Goal: Task Accomplishment & Management: Use online tool/utility

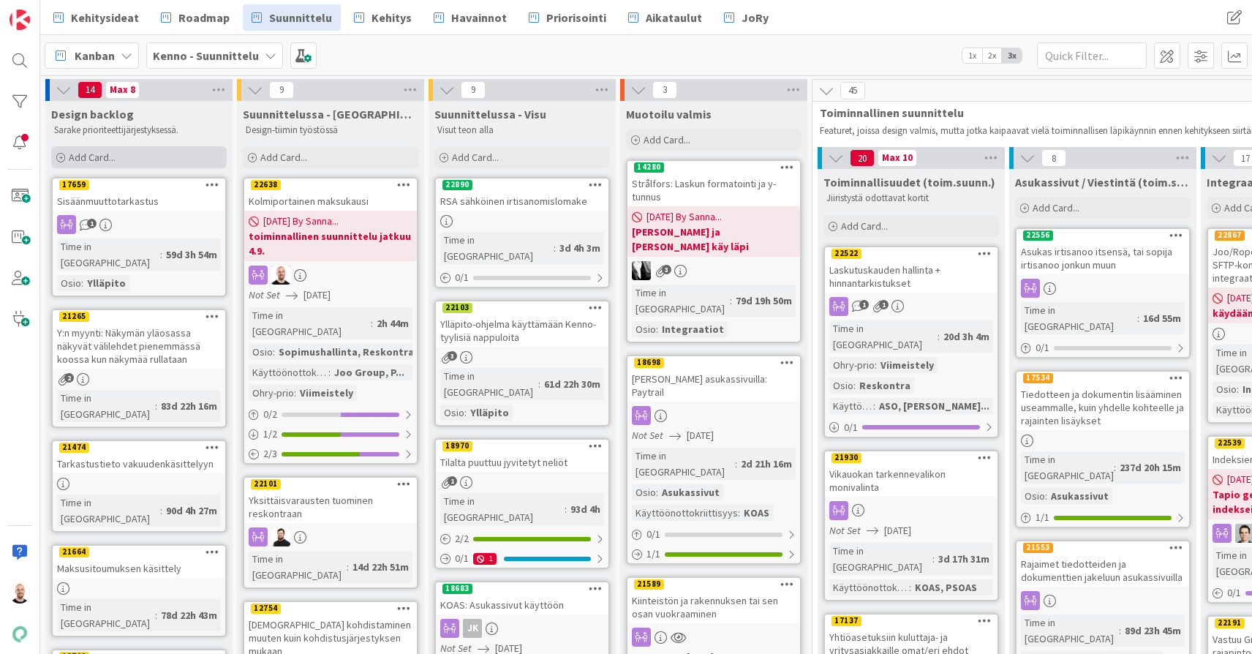
click at [108, 155] on span "Add Card..." at bounding box center [92, 157] width 47 height 13
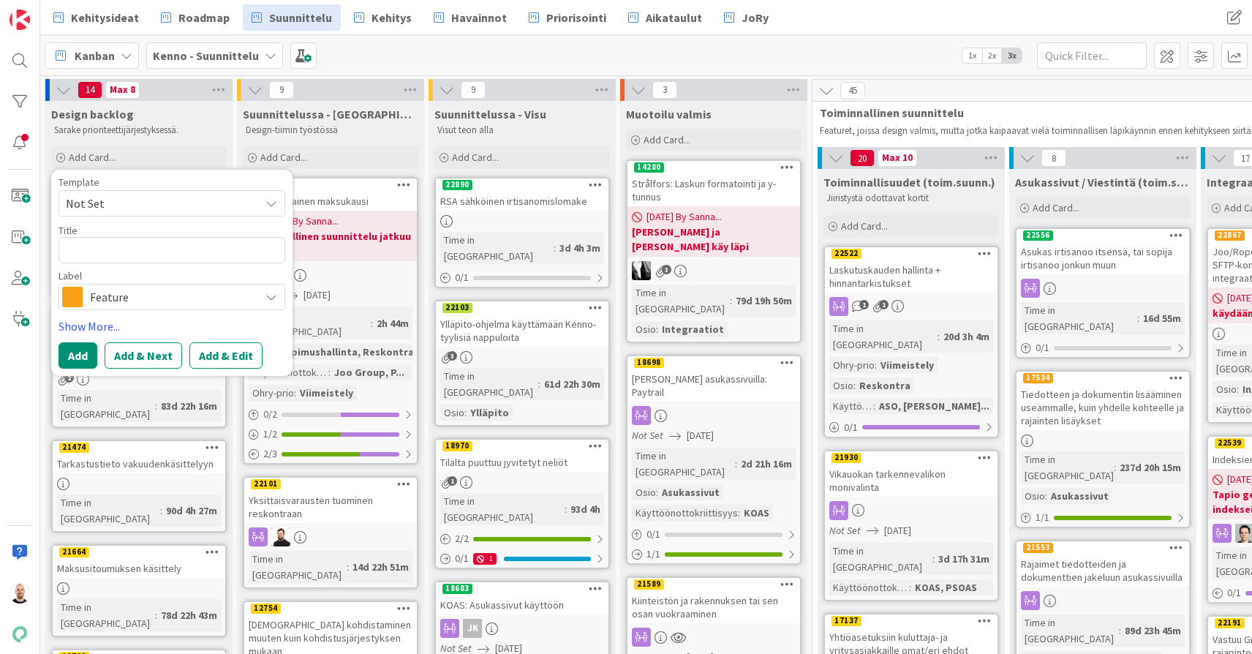
type textarea "x"
type textarea "T"
type textarea "x"
type textarea "Te"
type textarea "x"
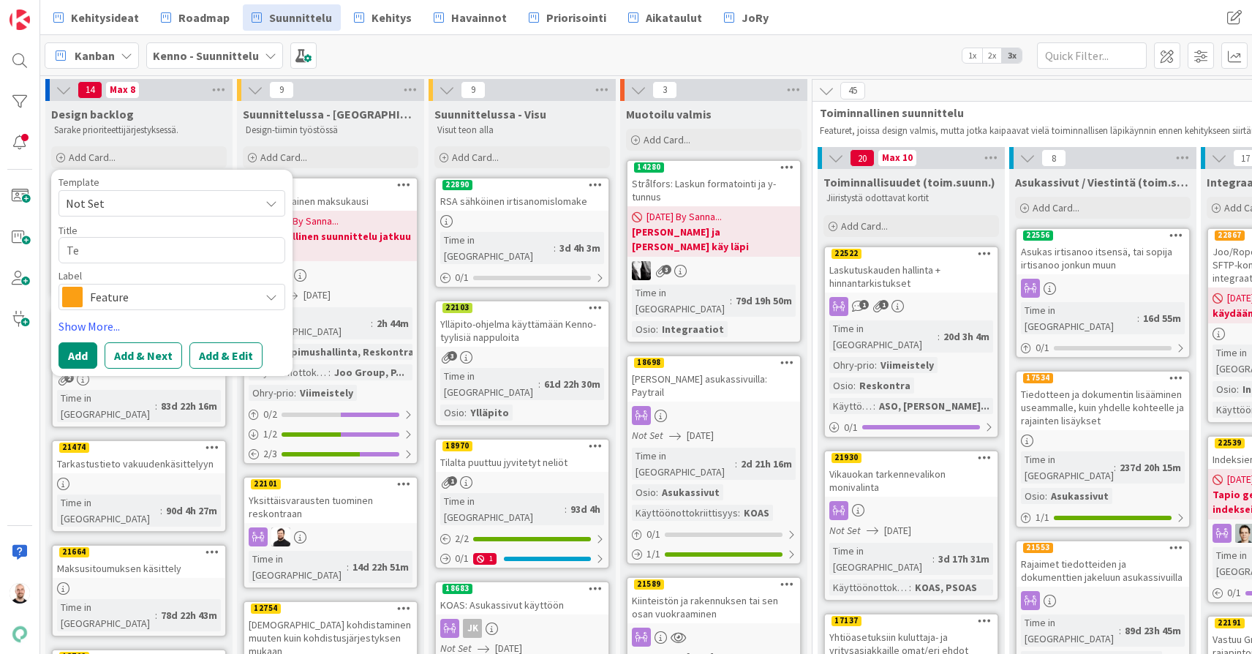
type textarea "Tek"
type textarea "x"
type textarea "Teks"
type textarea "x"
type textarea "Tekst"
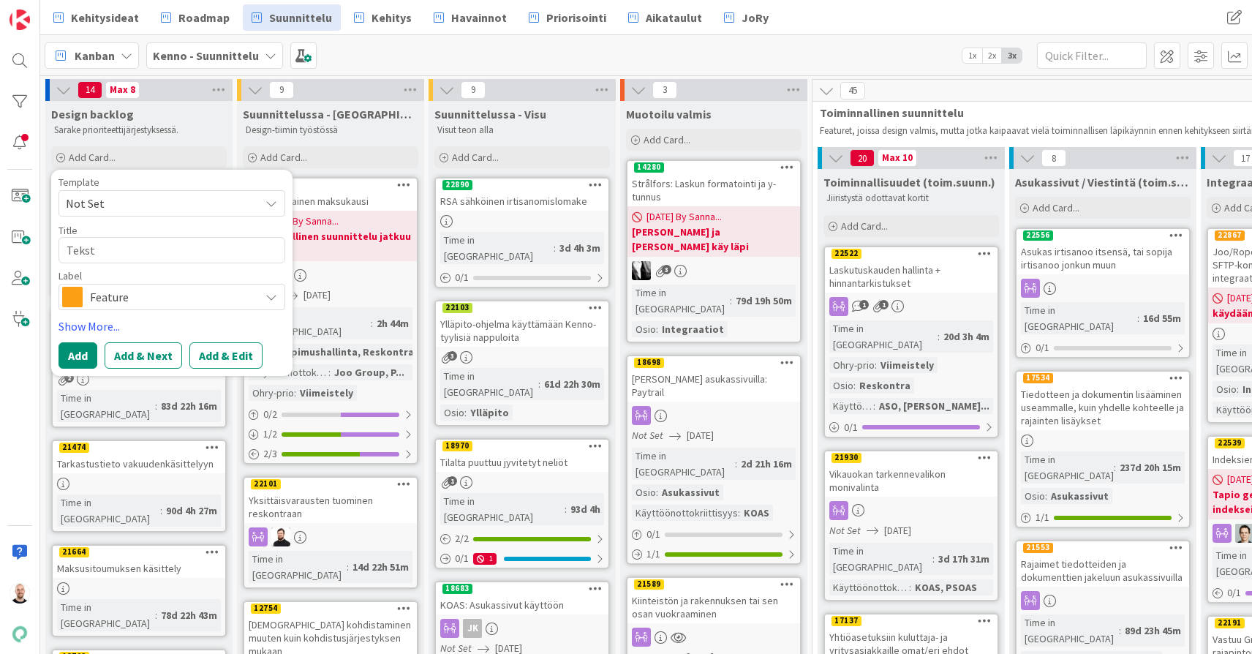
type textarea "x"
type textarea "Teksti"
type textarea "x"
type textarea "Tekstim"
type textarea "x"
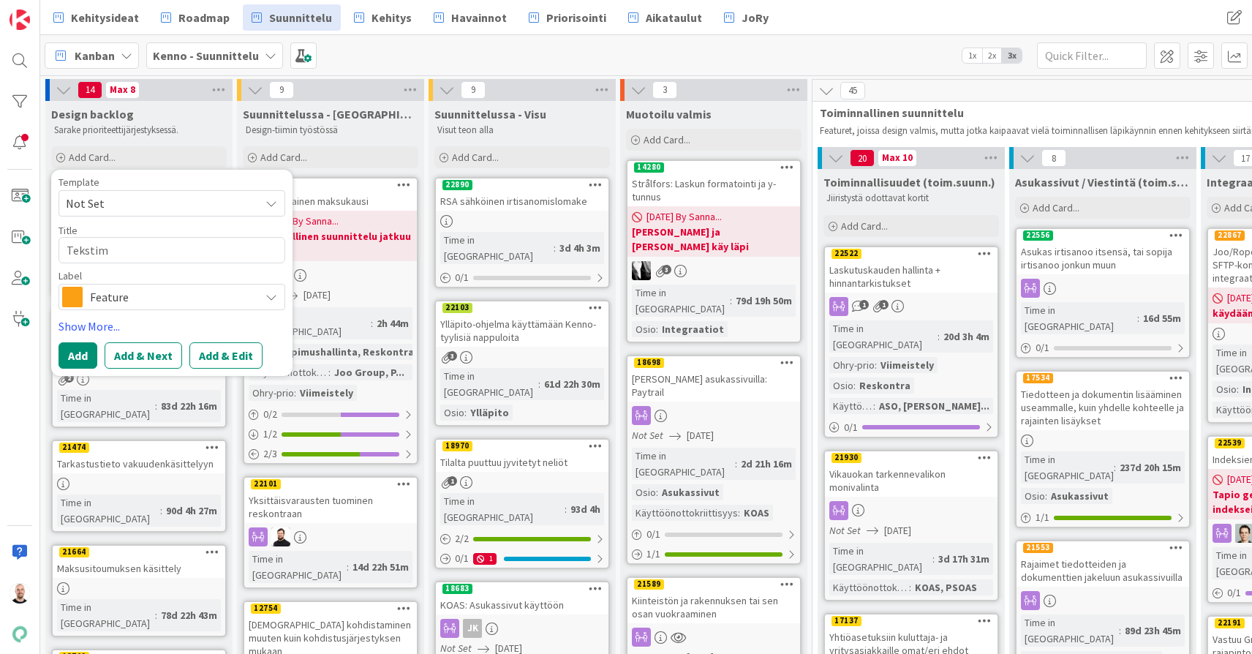
type textarea "Tekstimu"
type textarea "x"
type textarea "Tekstimuu"
type textarea "x"
type textarea "Tekstimuut"
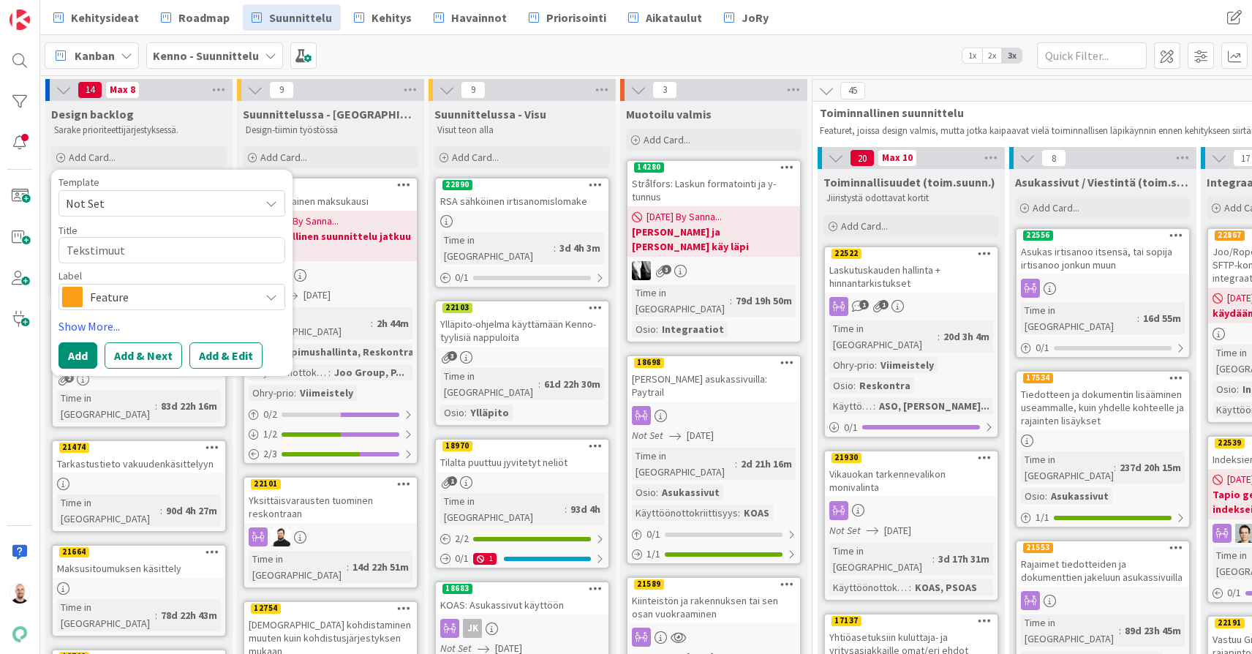
type textarea "x"
type textarea "Tekstimuuto"
type textarea "x"
type textarea "Tekstimuutos"
type textarea "x"
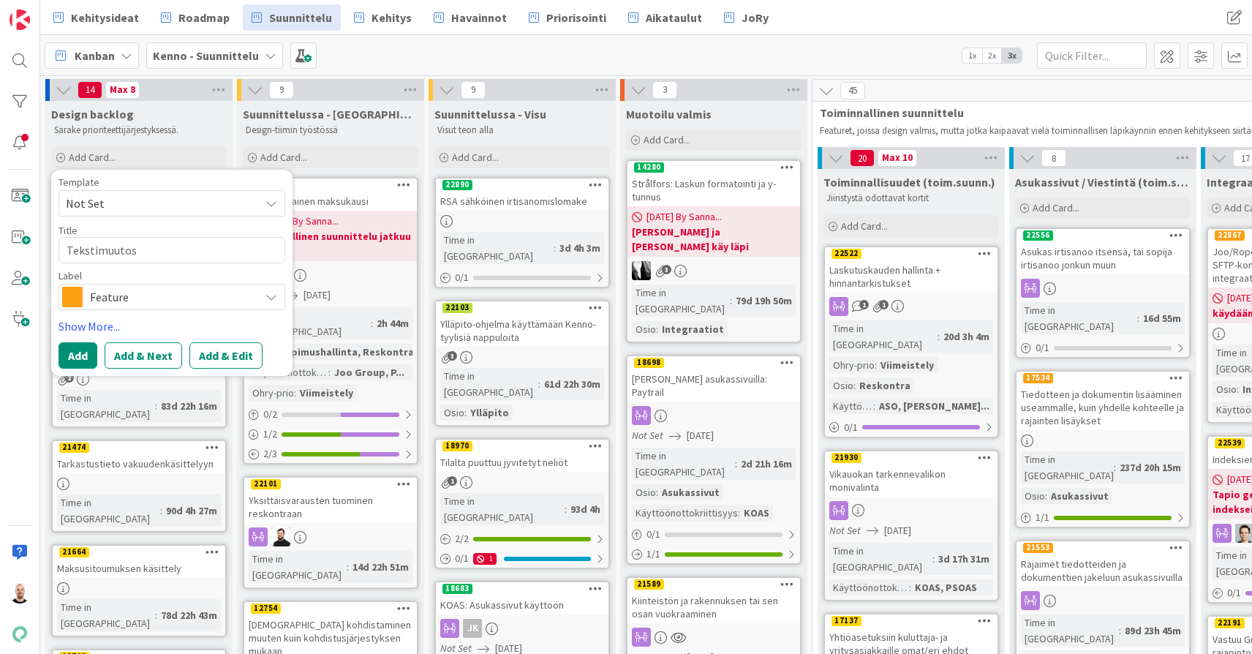
type textarea "Tekstimuutos"
type textarea "x"
type textarea "Tekstimuutos t"
type textarea "x"
type textarea "Tekstimuutos ta"
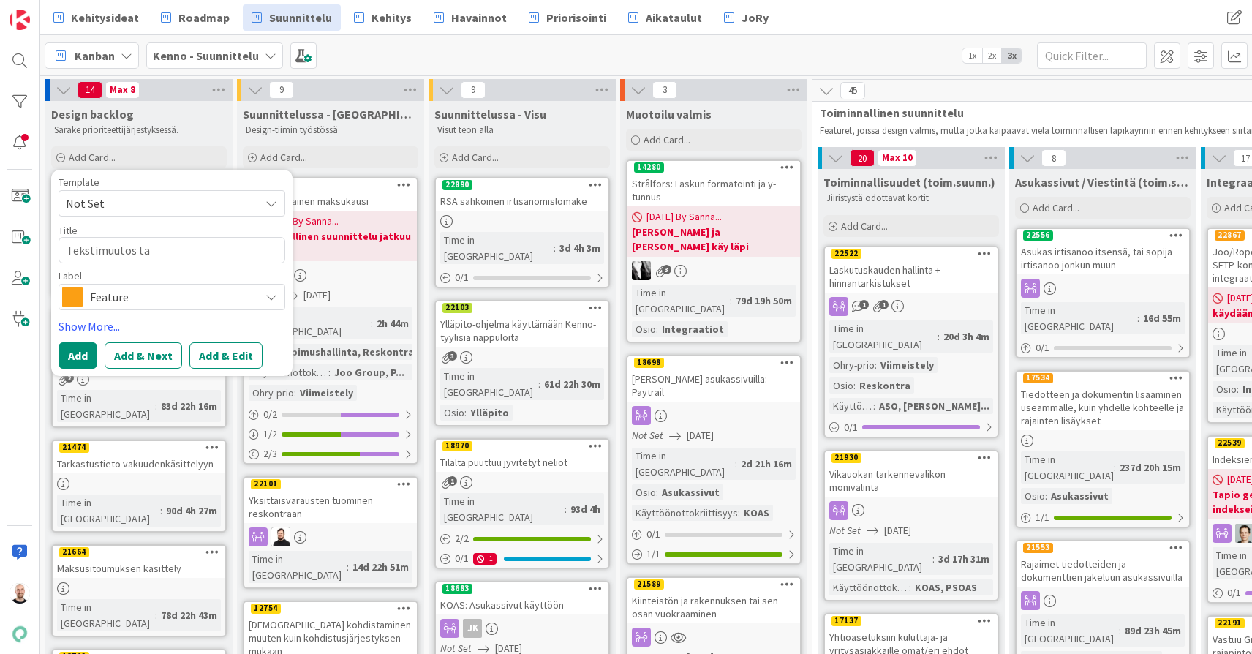
type textarea "x"
type textarea "Tekstimuutos tar"
type textarea "x"
type textarea "Tekstimuutos tarj"
type textarea "x"
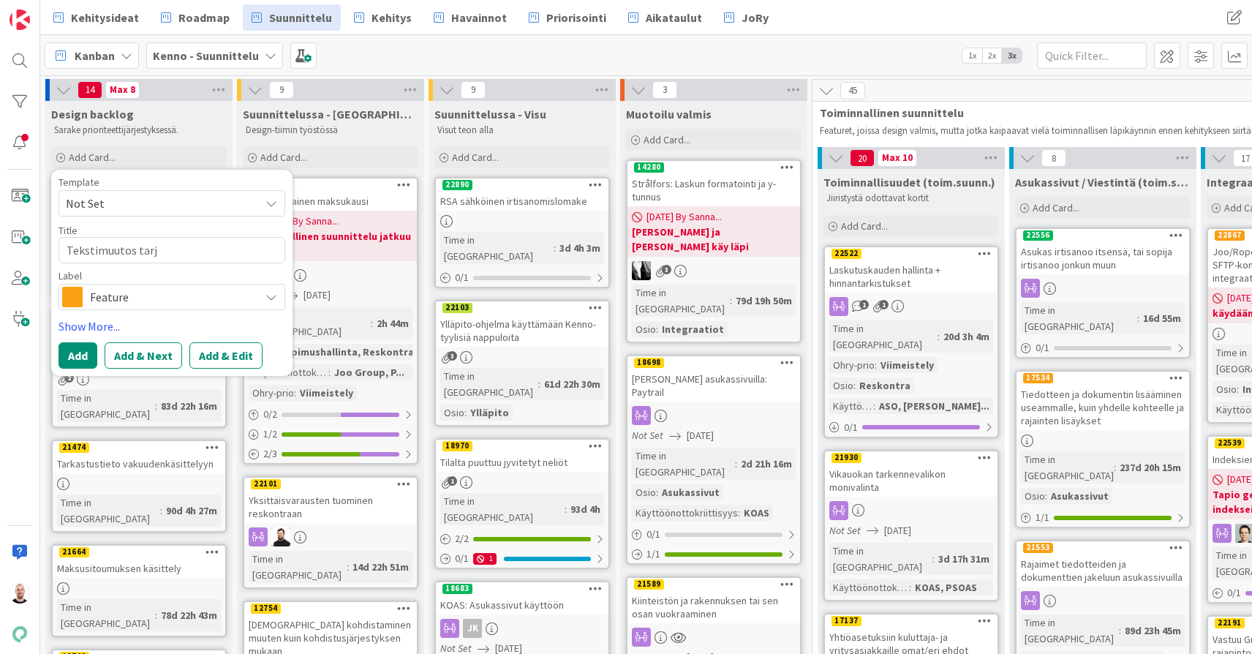
type textarea "Tekstimuutos tarjo"
type textarea "x"
type textarea "Tekstimuutos tarjou"
type textarea "x"
type textarea "Tekstimuutos tarjous"
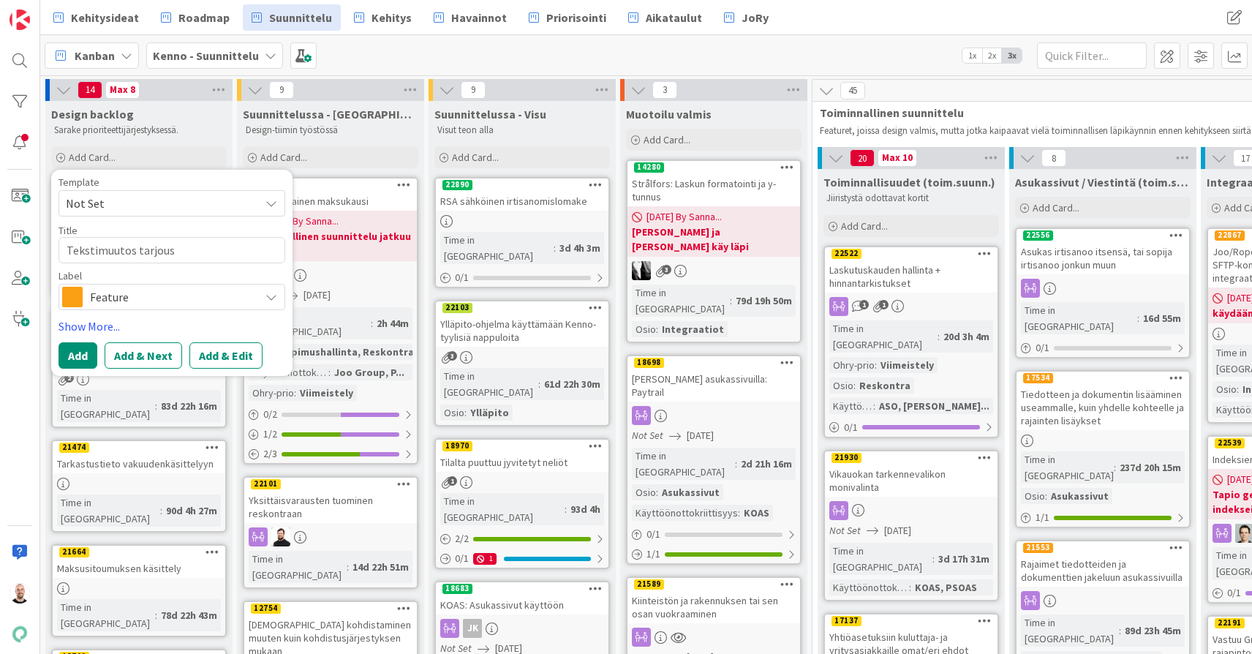
type textarea "x"
type textarea "Tekstimuutos tarjou"
type textarea "x"
type textarea "Tekstimuutos tarjous"
type textarea "x"
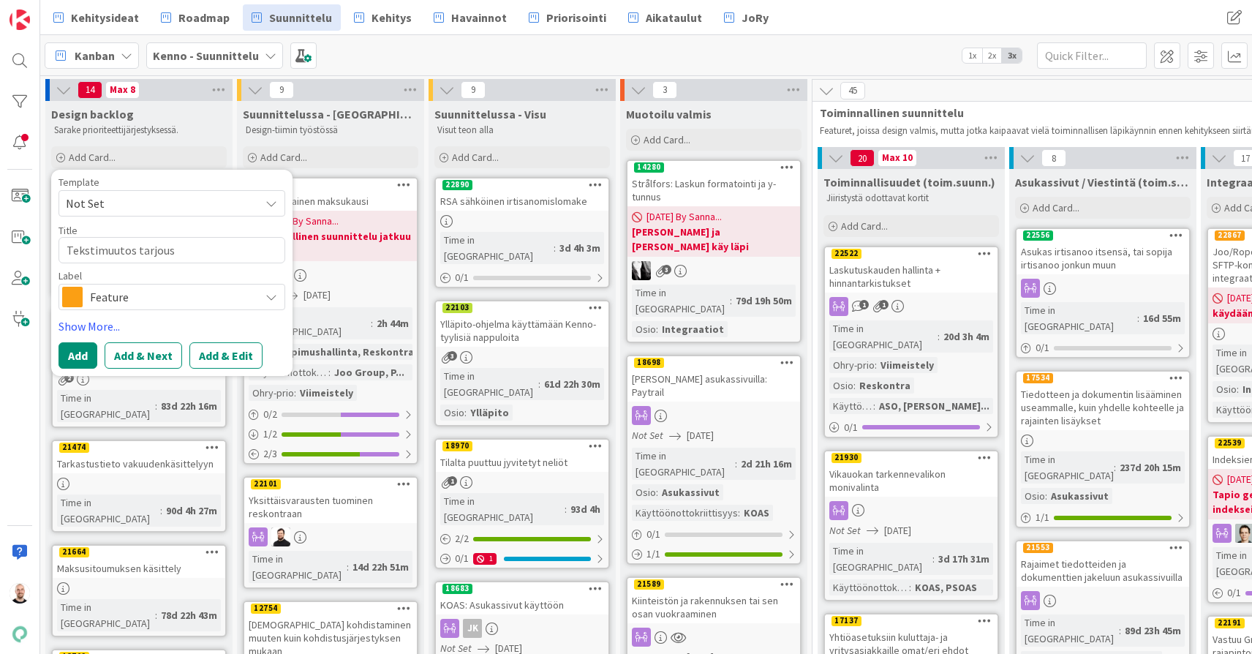
type textarea "Tekstimuutos tarjousv"
type textarea "x"
type textarea "Tekstimuutos tarjousva"
type textarea "x"
type textarea "Tekstimuutos tarjousvau"
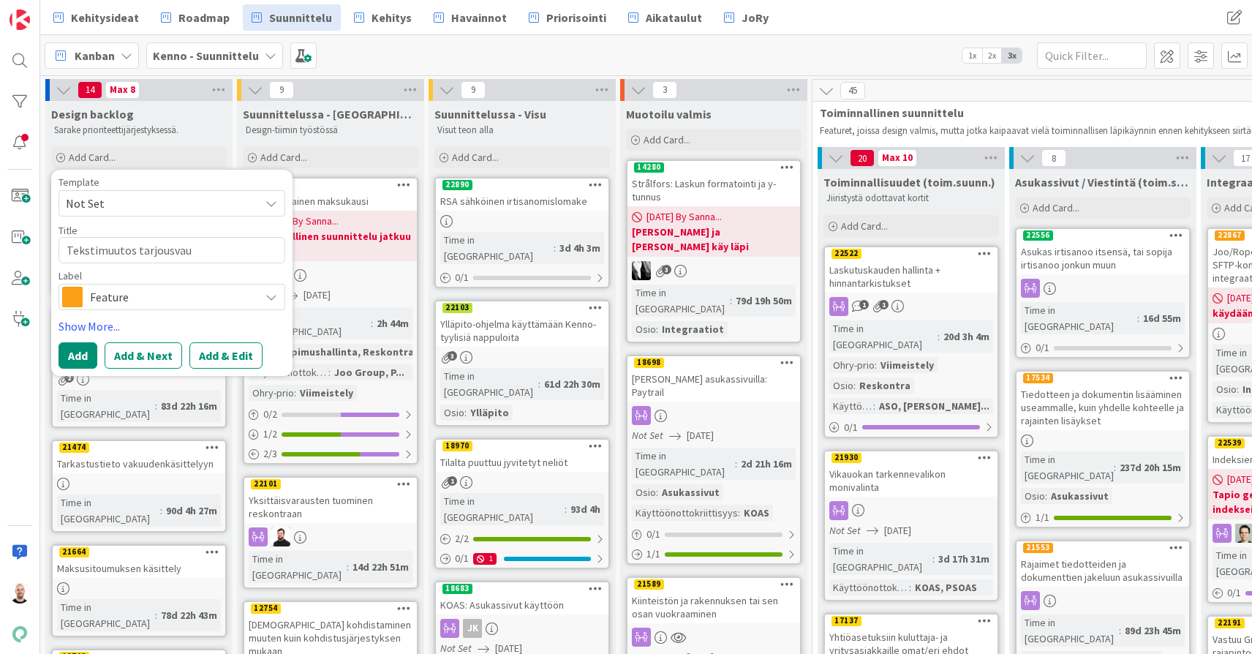
type textarea "x"
type textarea "Tekstimuutos tarjousvaus"
type textarea "x"
type textarea "Tekstimuutos tarjousvaust"
type textarea "x"
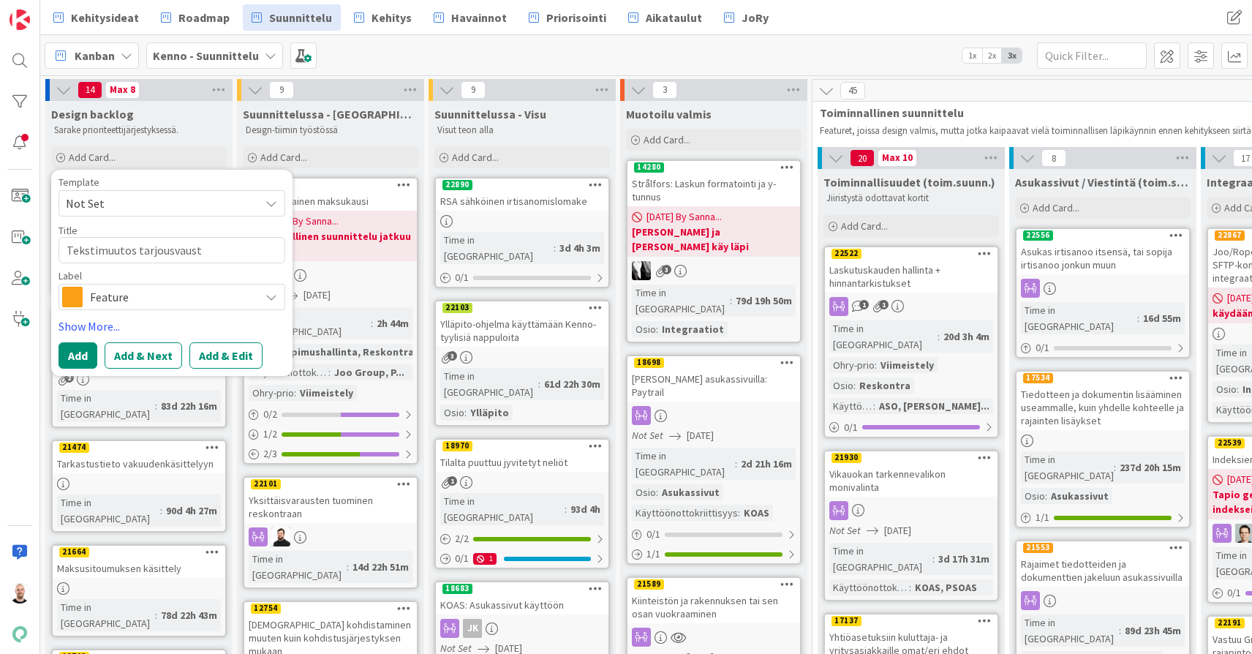
type textarea "Tekstimuutos tarjousvausta"
type textarea "x"
type textarea "Tekstimuutos tarjousvaustau"
type textarea "x"
type textarea "Tekstimuutos tarjousvaustauk"
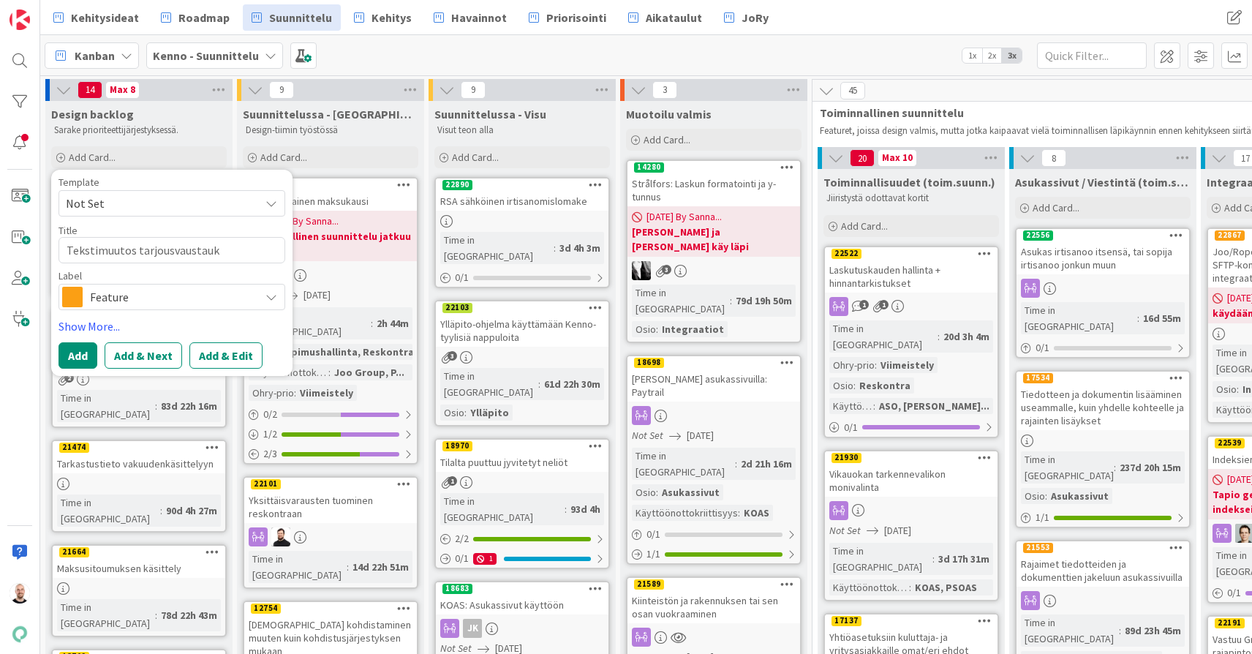
type textarea "x"
type textarea "Tekstimuutos tarjousvaustauks"
type textarea "x"
type textarea "Tekstimuutos tarjousvaustaukse"
type textarea "x"
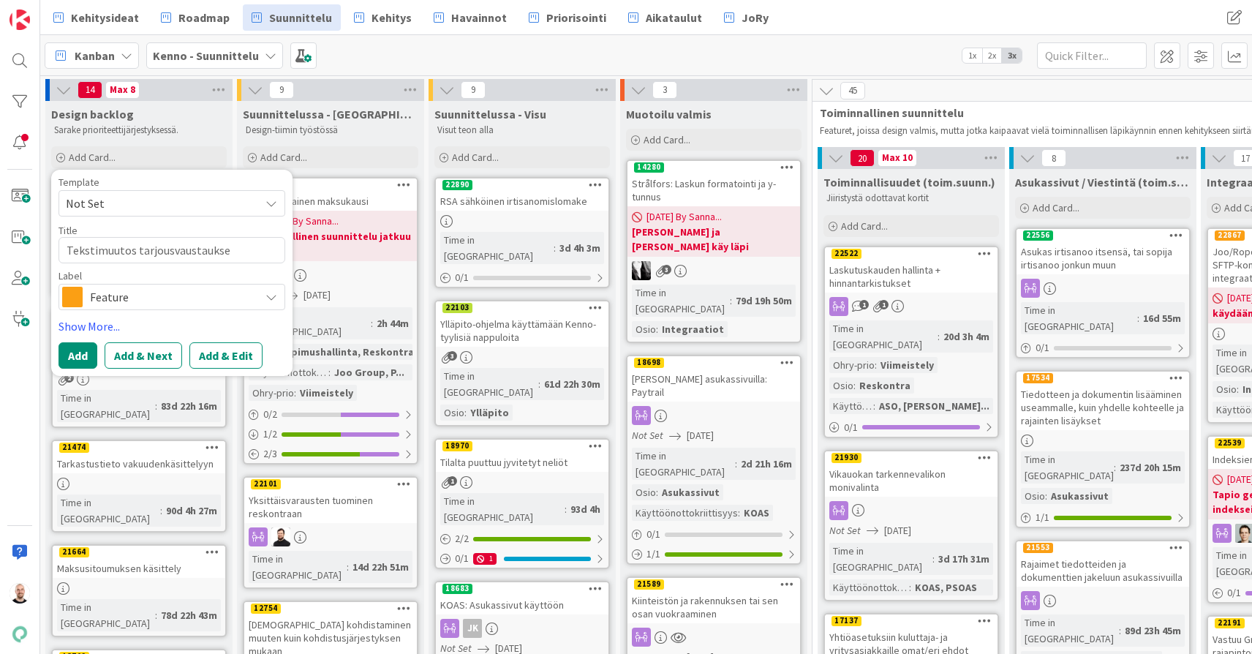
type textarea "Tekstimuutos tarjousvaustauks"
type textarea "x"
type textarea "Tekstimuutos tarjousvaustauk"
type textarea "x"
type textarea "Tekstimuutos tarjousvaustau"
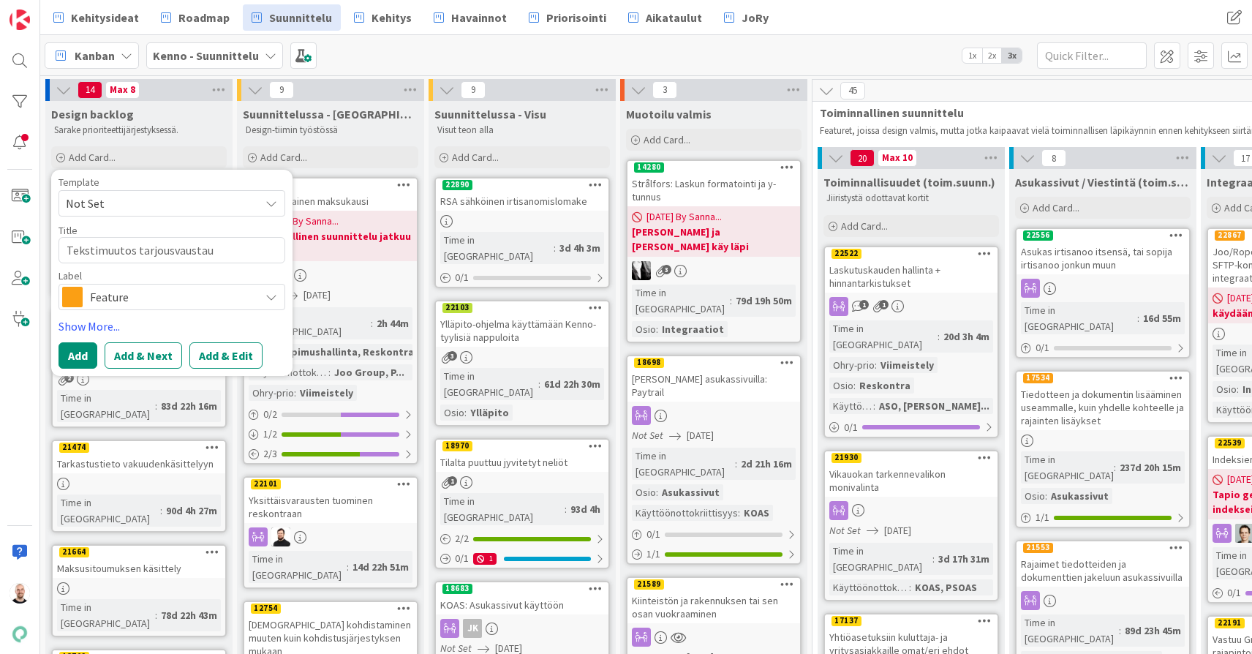
type textarea "x"
type textarea "Tekstimuutos tarjousvausta"
type textarea "x"
type textarea "Tekstimuutos tarjousvaust"
type textarea "x"
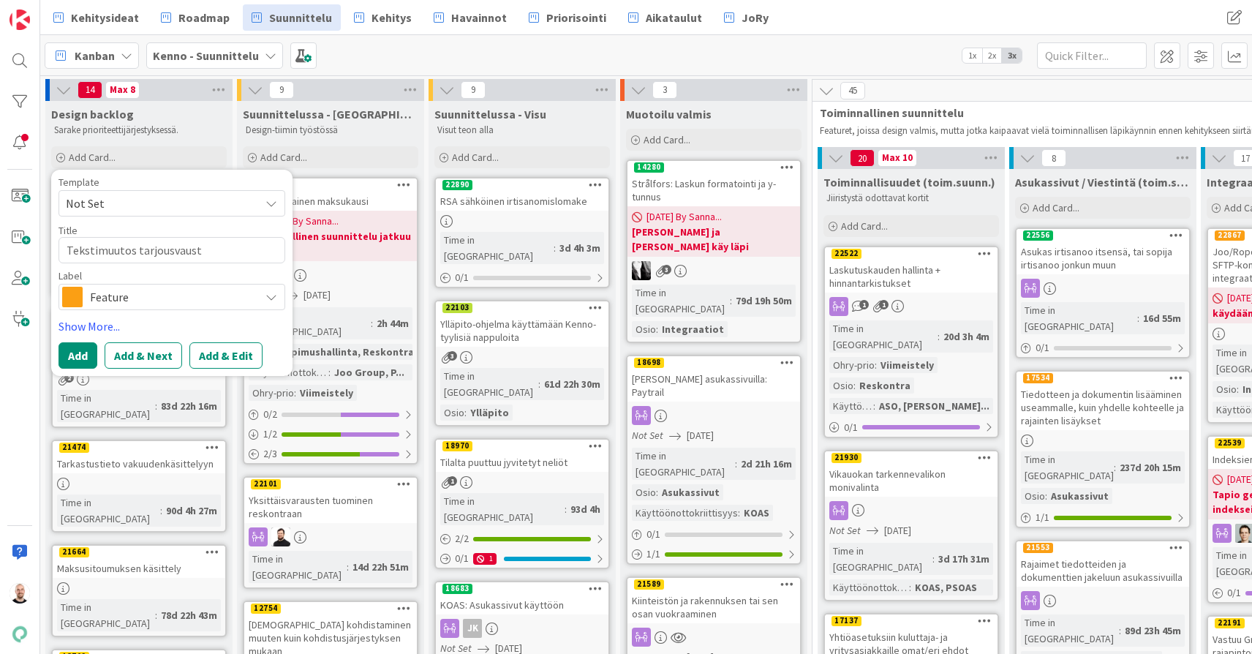
type textarea "Tekstimuutos tarjousvaus"
type textarea "x"
type textarea "Tekstimuutos tarjousvau"
type textarea "x"
type textarea "Tekstimuutos tarjousva"
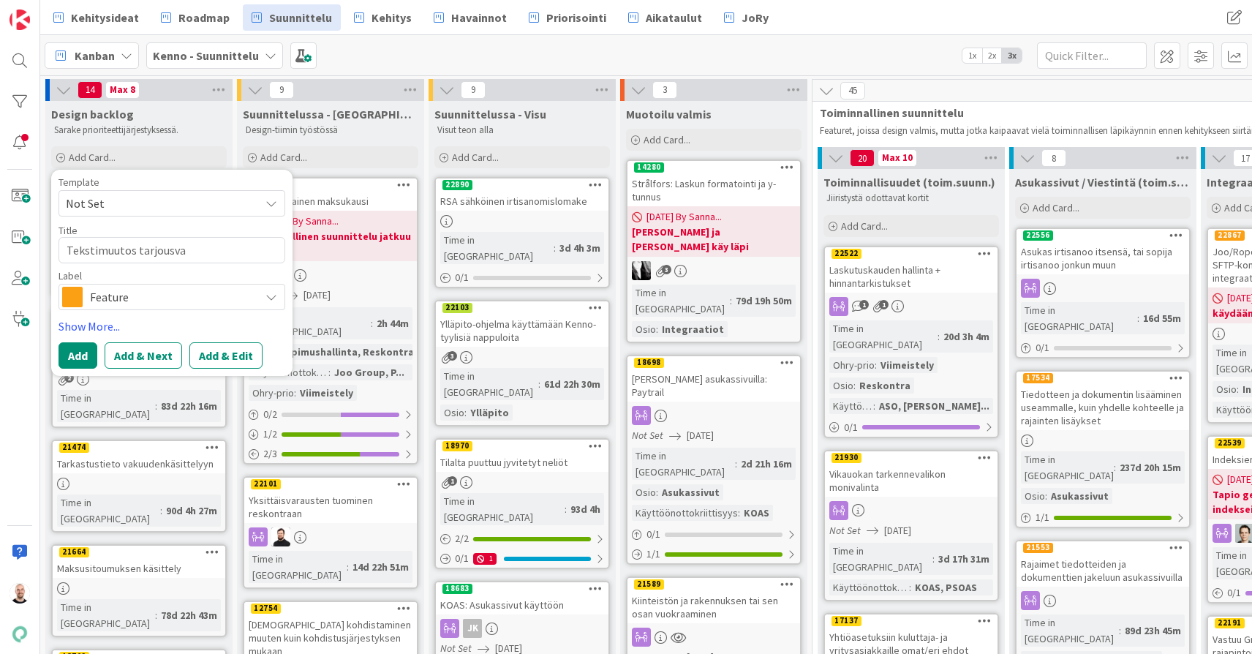
type textarea "x"
type textarea "Tekstimuutos tarjousv"
type textarea "x"
type textarea "Tekstimuutos tarjous"
type textarea "x"
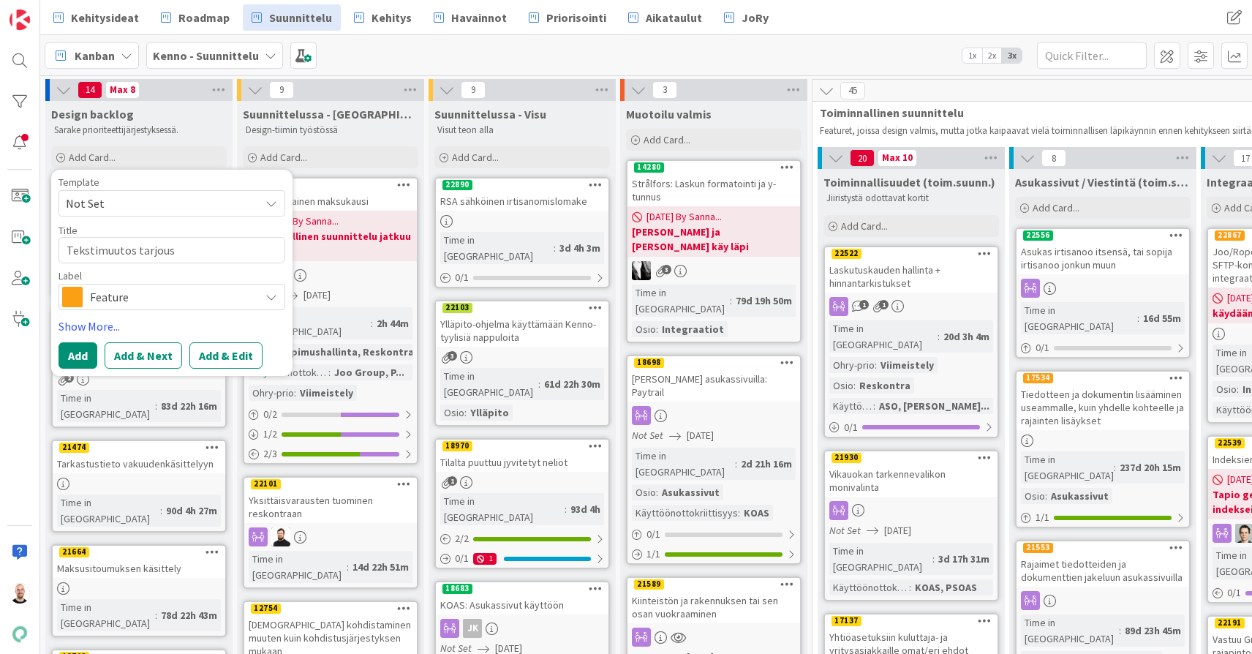
type textarea "Tekstimuutos tarjou"
type textarea "x"
type textarea "Tekstimuutos tarjouk"
type textarea "x"
type textarea "Tekstimuutos tarjouks"
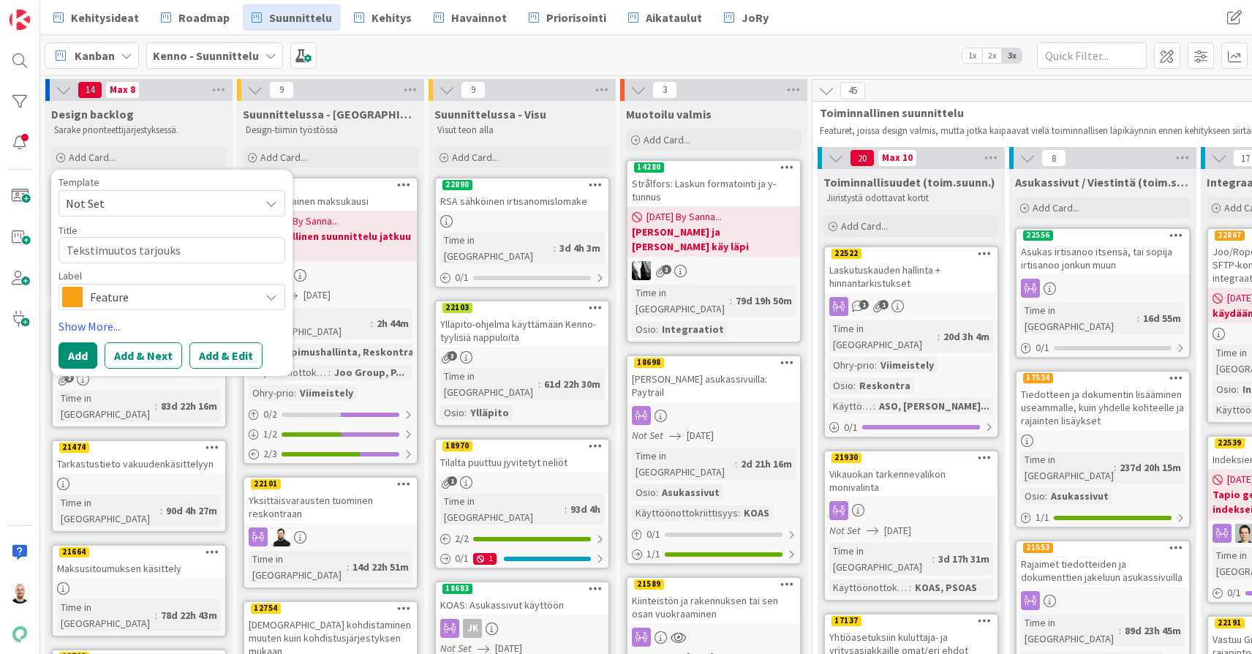
type textarea "x"
type textarea "Tekstimuutos tarjoukse"
type textarea "x"
type textarea "Tekstimuutos tarjouksen"
type textarea "x"
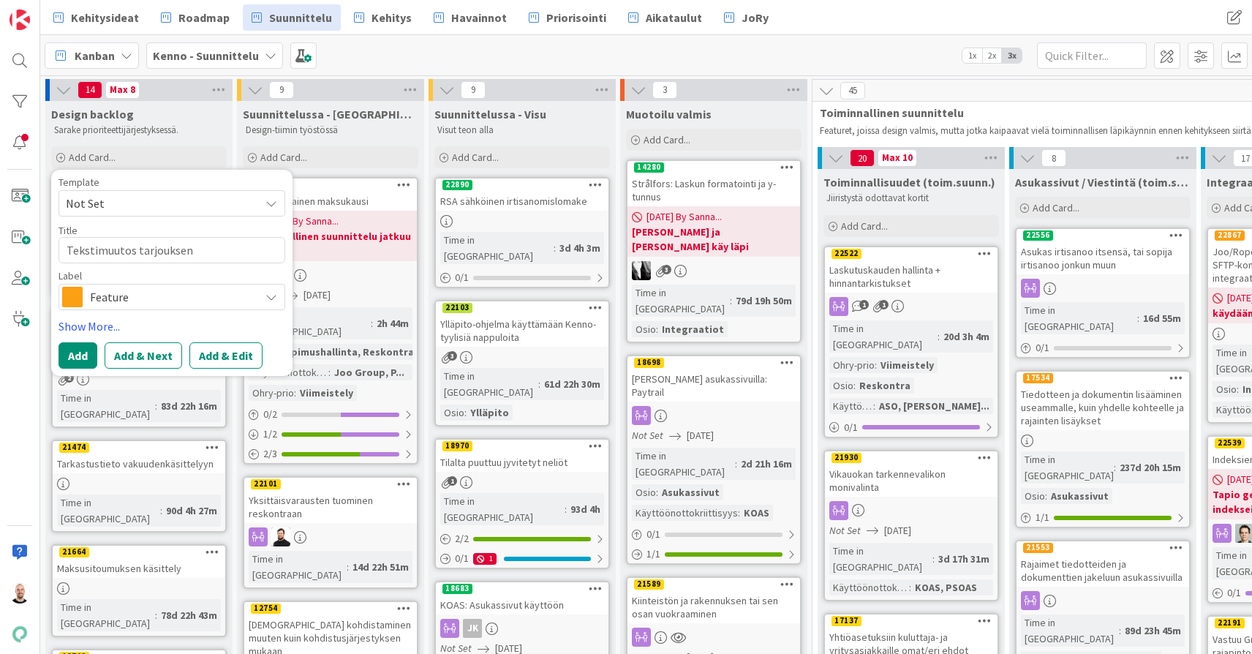
type textarea "Tekstimuutos tarjouksen"
type textarea "x"
type textarea "Tekstimuutos tarjouksen v"
type textarea "x"
type textarea "Tekstimuutos tarjouksen va"
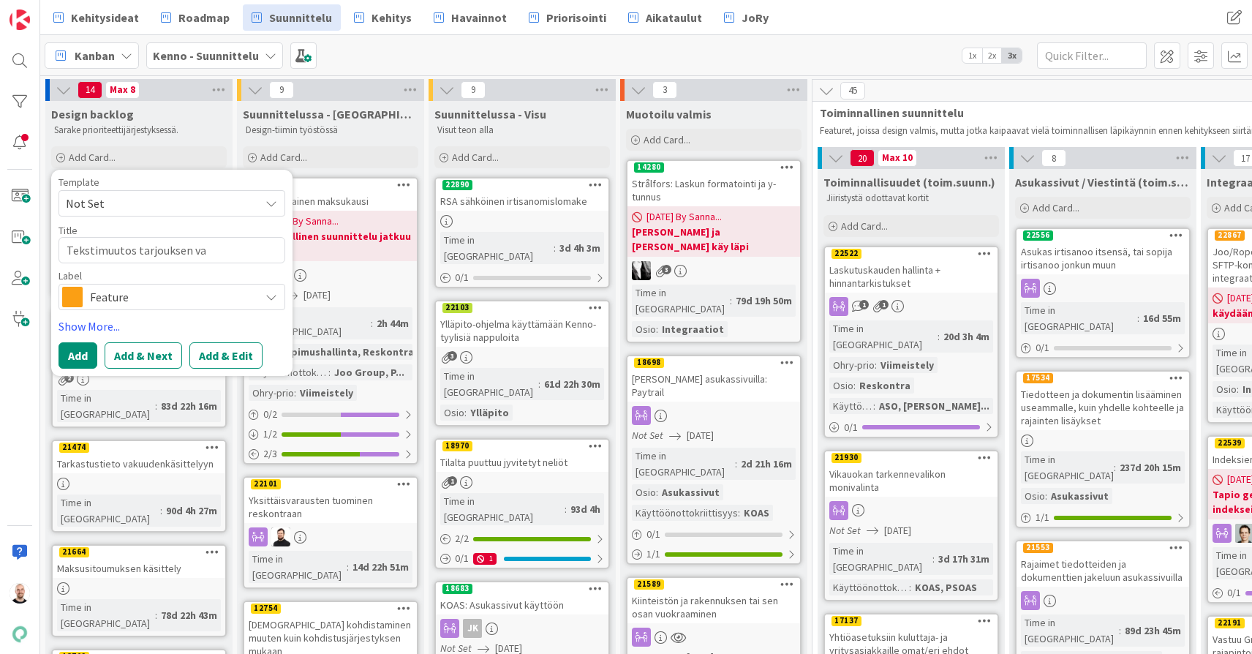
type textarea "x"
type textarea "Tekstimuutos tarjouksen vas"
type textarea "x"
type textarea "Tekstimuutos tarjouksen vast"
type textarea "x"
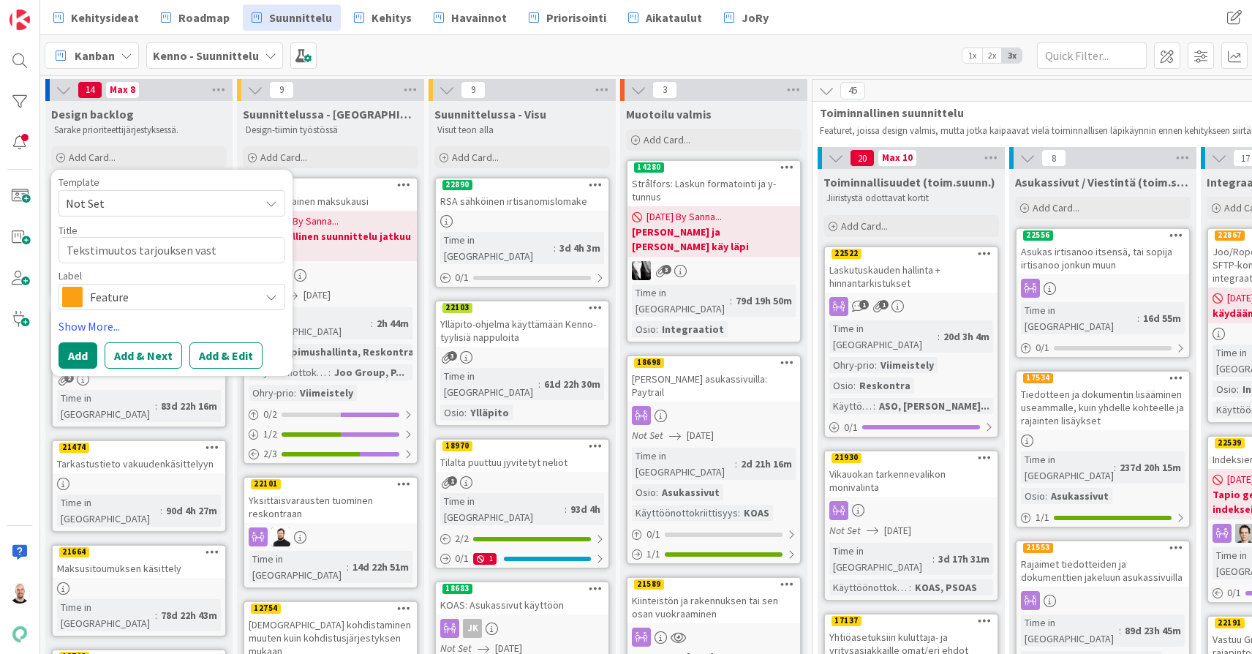
type textarea "Tekstimuutos tarjouksen vasta"
type textarea "x"
type textarea "Tekstimuutos tarjouksen vastau"
type textarea "x"
type textarea "Tekstimuutos tarjouksen vastaus"
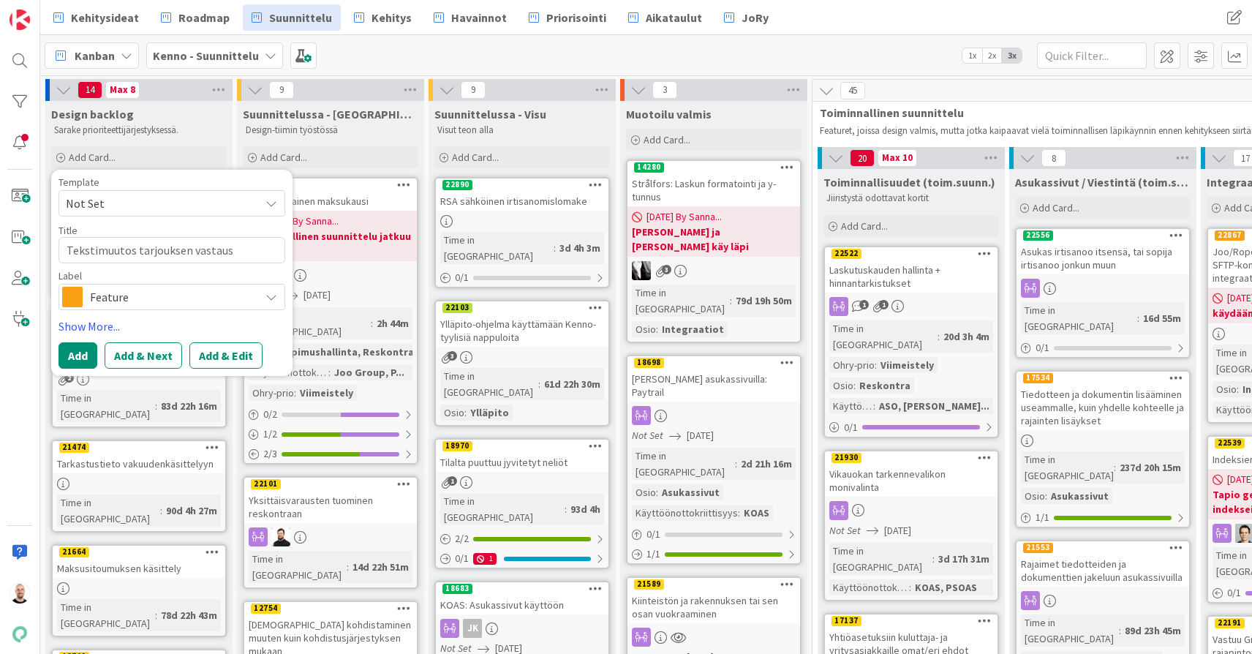
type textarea "x"
type textarea "Tekstimuutos tarjouksen vastausn"
type textarea "x"
type textarea "Tekstimuutos tarjouksen vastausnä"
type textarea "x"
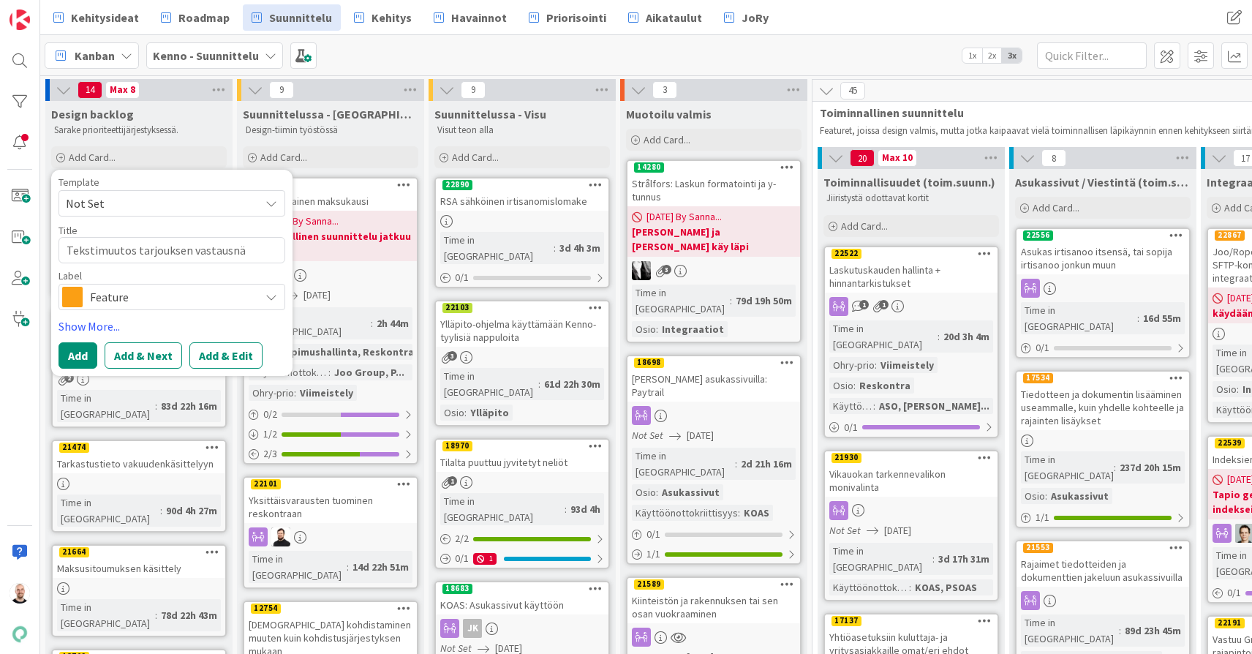
type textarea "Tekstimuutos tarjouksen vastausnäk"
type textarea "x"
type textarea "Tekstimuutos tarjouksen vastausnäky"
type textarea "x"
type textarea "Tekstimuutos tarjouksen vastausnäkym"
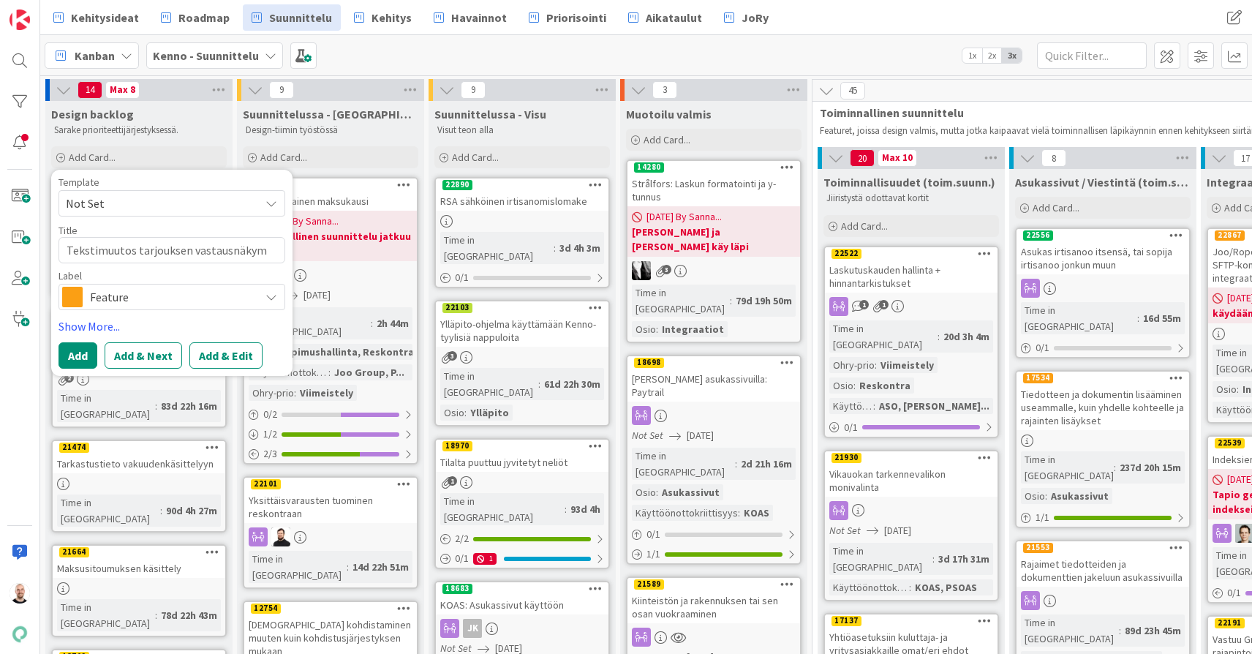
type textarea "x"
type textarea "Tekstimuutos tarjouksen vastausnäkymä"
type textarea "x"
type textarea "Tekstimuutos tarjouksen vastausnäkymää"
type textarea "x"
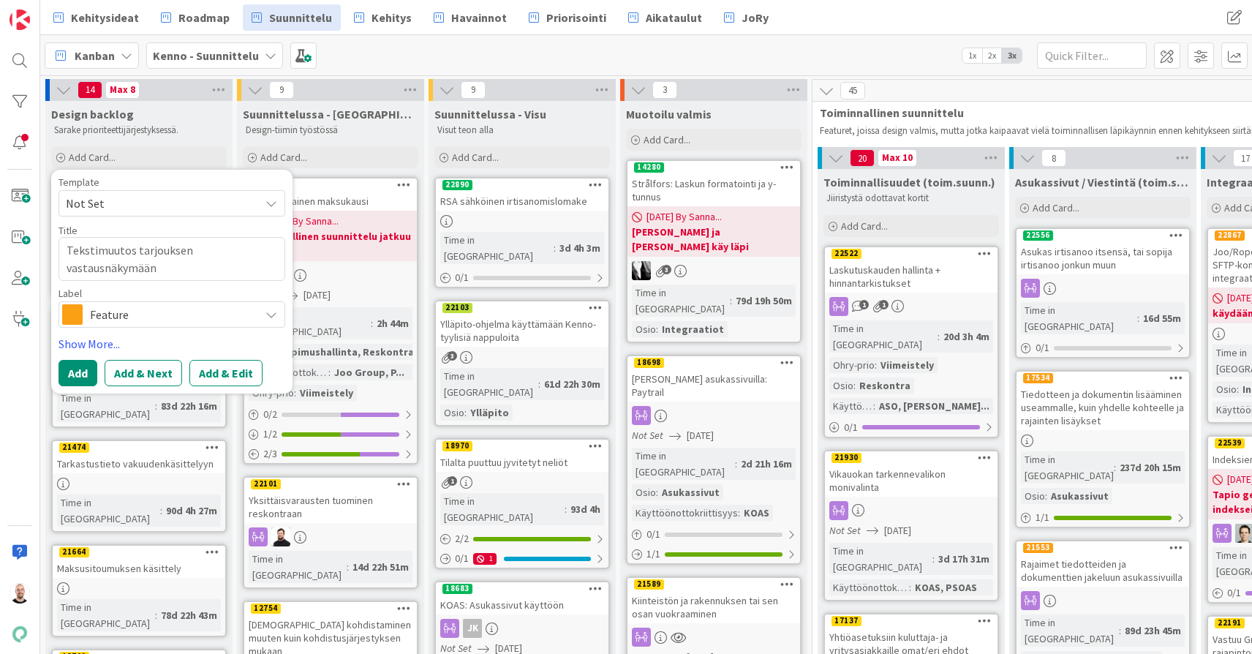
type textarea "Tekstimuutos tarjouksen vastausnäkymään"
click at [152, 319] on span "Feature" at bounding box center [171, 314] width 162 height 20
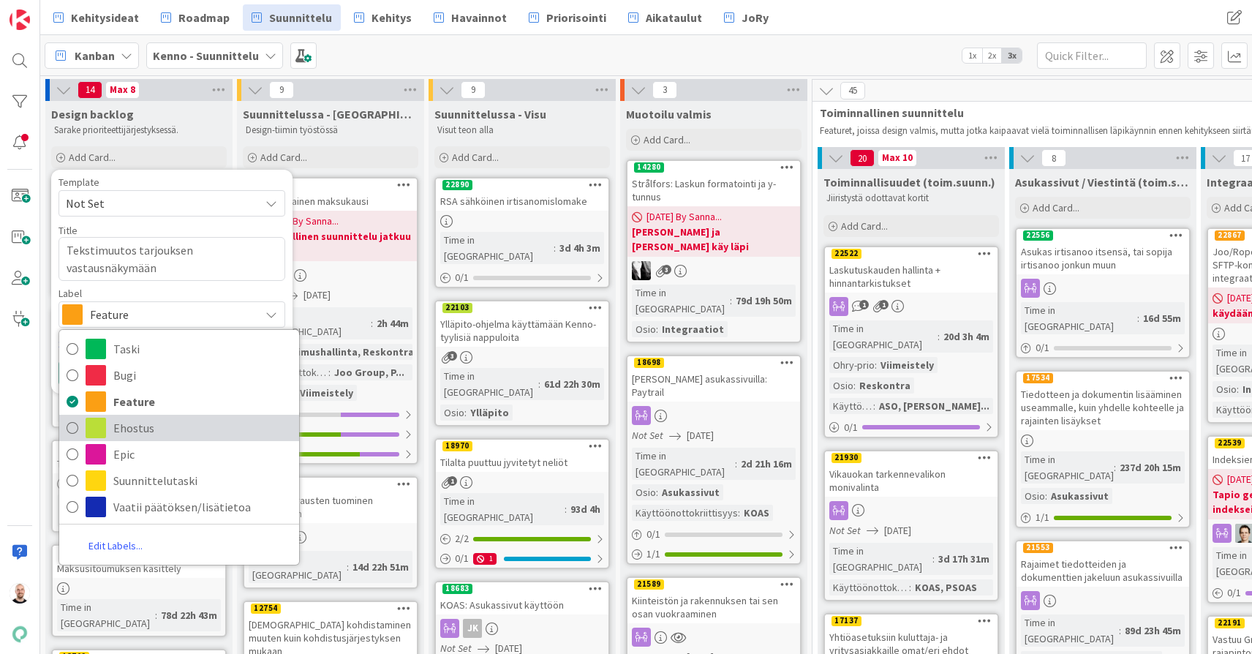
click at [151, 432] on span "Ehostus" at bounding box center [202, 428] width 178 height 22
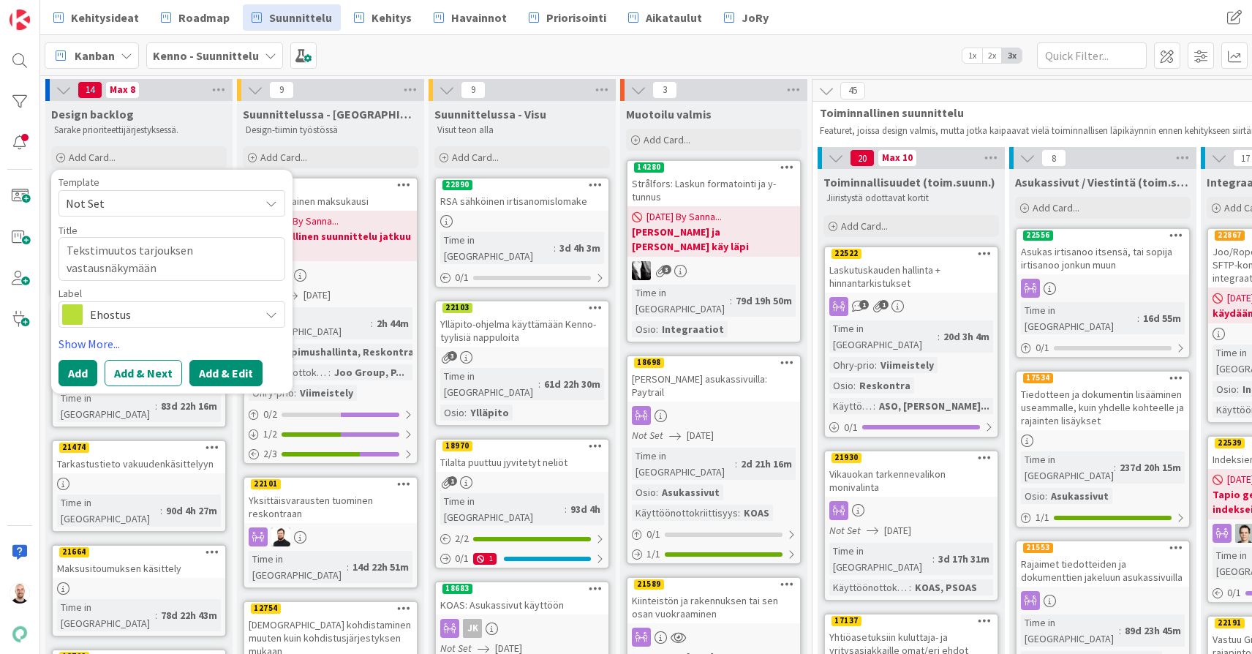
click at [237, 370] on button "Add & Edit" at bounding box center [225, 373] width 73 height 26
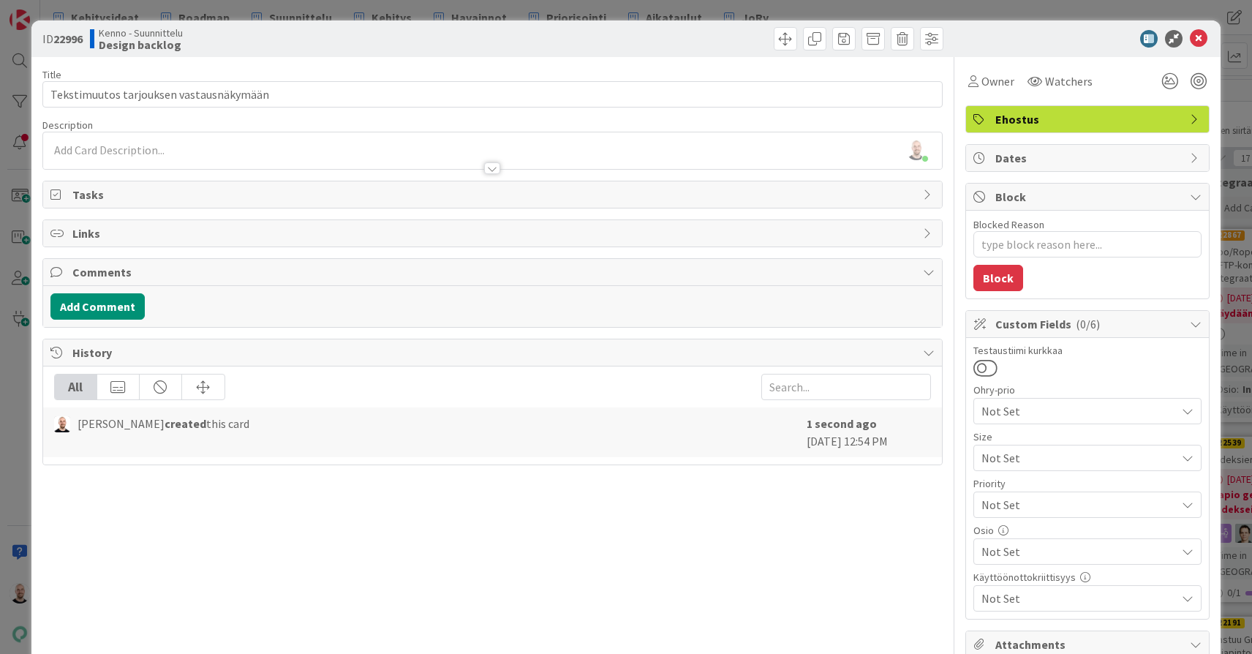
click at [143, 154] on div at bounding box center [492, 161] width 899 height 15
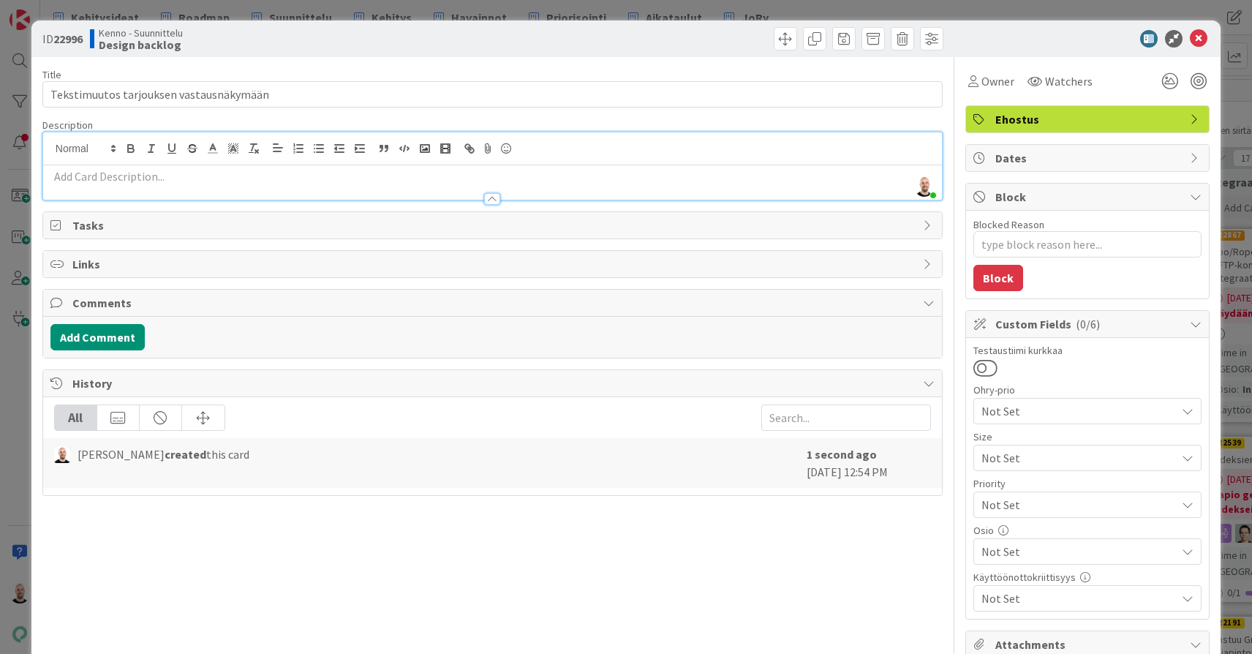
click at [143, 170] on p at bounding box center [492, 176] width 884 height 17
paste div
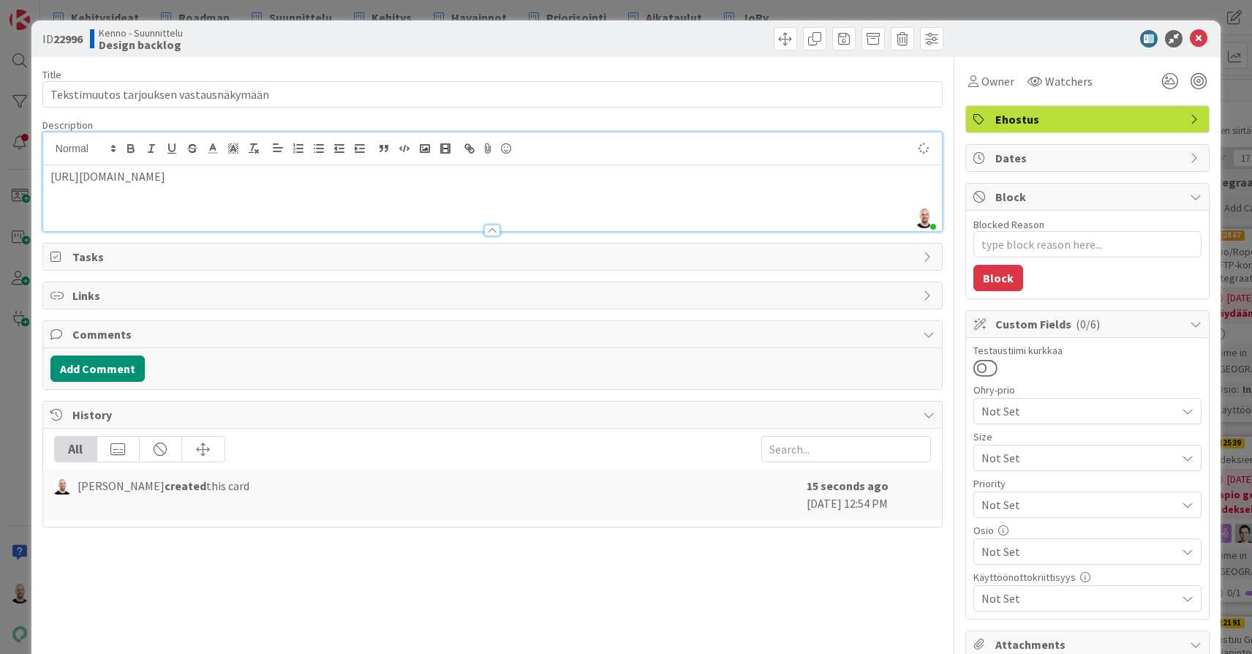
type textarea "x"
click at [50, 175] on p "[URL][DOMAIN_NAME]" at bounding box center [492, 176] width 884 height 17
click at [488, 184] on p "Keskustelua: [URL][DOMAIN_NAME]" at bounding box center [492, 176] width 884 height 17
type textarea "x"
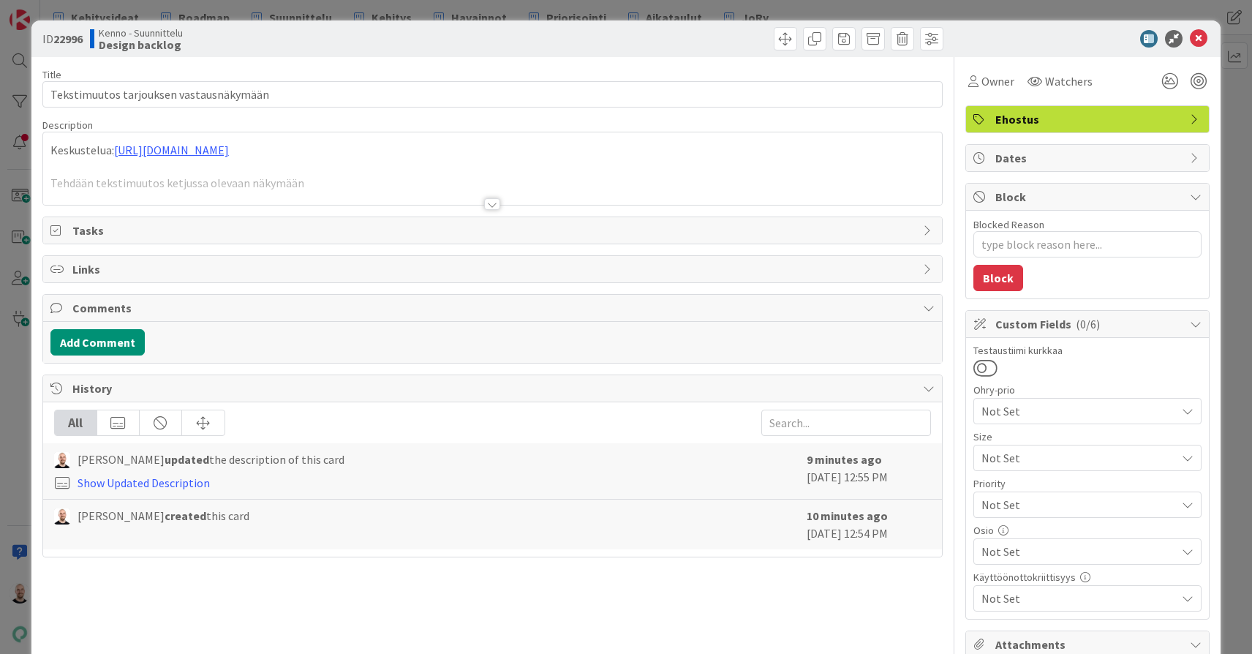
type textarea "x"
